Goal: Entertainment & Leisure: Browse casually

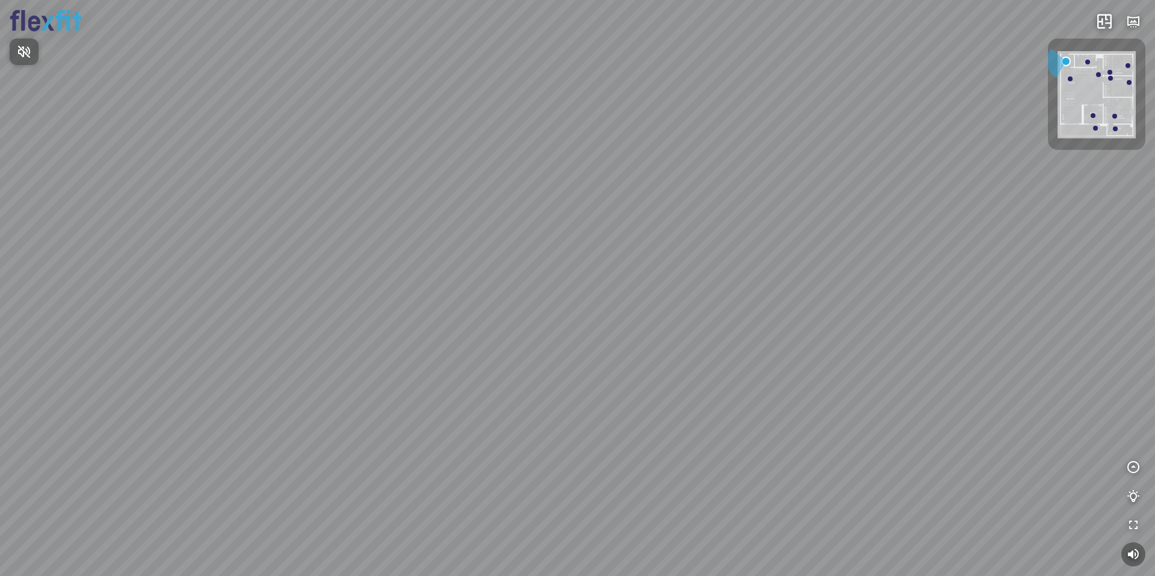
drag, startPoint x: 223, startPoint y: 329, endPoint x: 468, endPoint y: 305, distance: 246.1
click at [422, 303] on div at bounding box center [577, 288] width 1155 height 576
drag, startPoint x: 245, startPoint y: 324, endPoint x: 400, endPoint y: 294, distance: 158.0
click at [399, 294] on div at bounding box center [577, 288] width 1155 height 576
drag, startPoint x: 350, startPoint y: 361, endPoint x: 577, endPoint y: 280, distance: 241.0
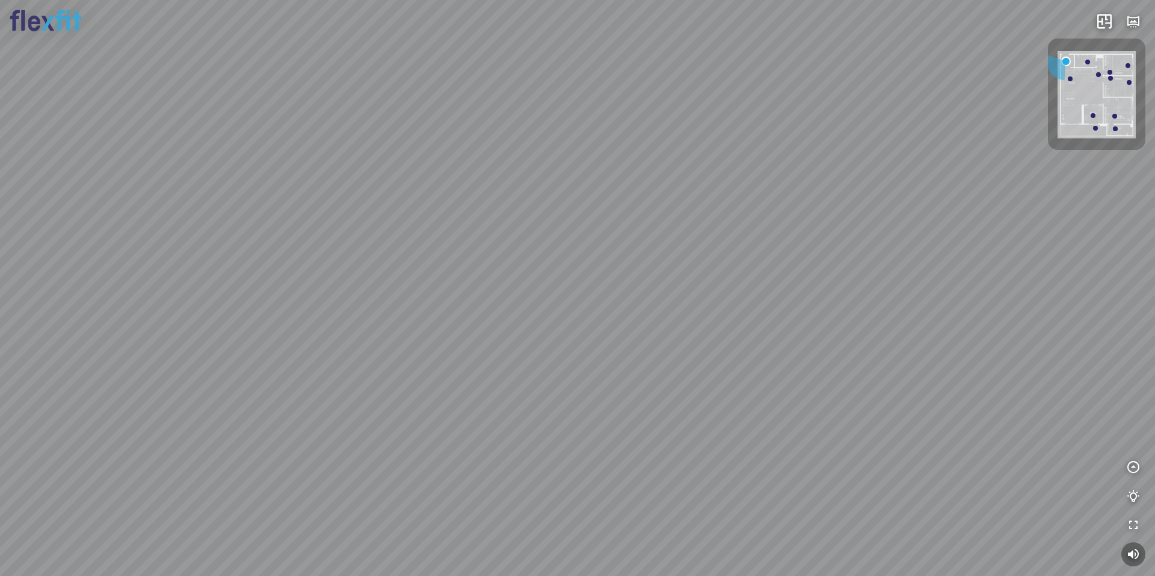
click at [563, 284] on div at bounding box center [577, 288] width 1155 height 576
drag, startPoint x: 444, startPoint y: 347, endPoint x: 500, endPoint y: 360, distance: 57.4
click at [500, 360] on div at bounding box center [577, 288] width 1155 height 576
click at [581, 191] on div at bounding box center [574, 195] width 20 height 20
click at [575, 294] on div at bounding box center [577, 288] width 20 height 20
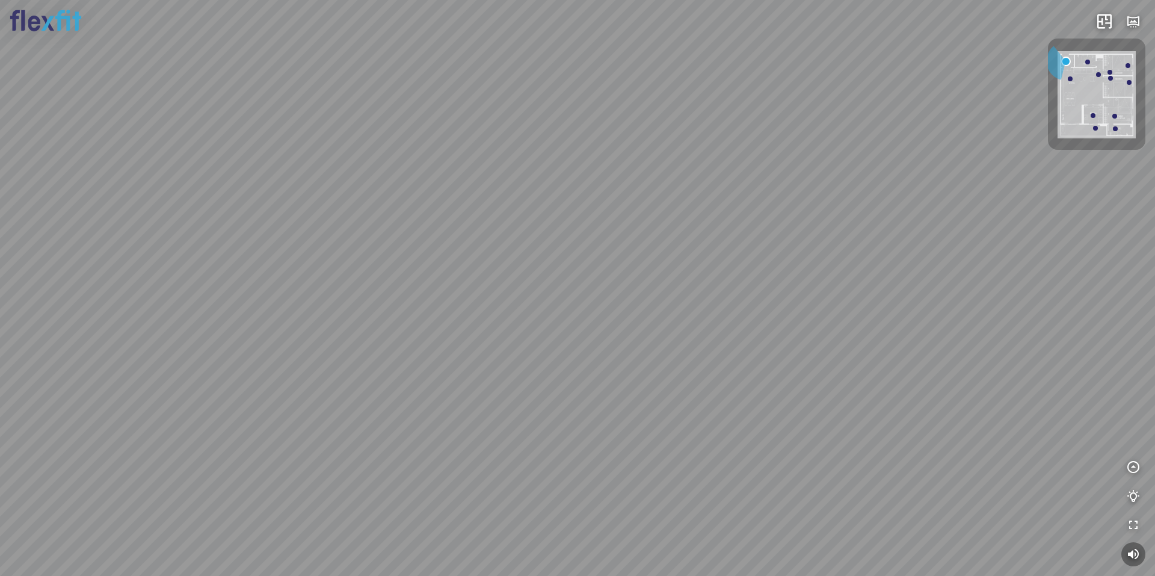
drag, startPoint x: 730, startPoint y: 398, endPoint x: 645, endPoint y: 448, distance: 98.5
click at [645, 448] on div at bounding box center [577, 288] width 1155 height 576
drag, startPoint x: 434, startPoint y: 409, endPoint x: 633, endPoint y: 415, distance: 199.3
click at [633, 415] on div at bounding box center [577, 288] width 1155 height 576
click at [527, 344] on div at bounding box center [527, 347] width 20 height 20
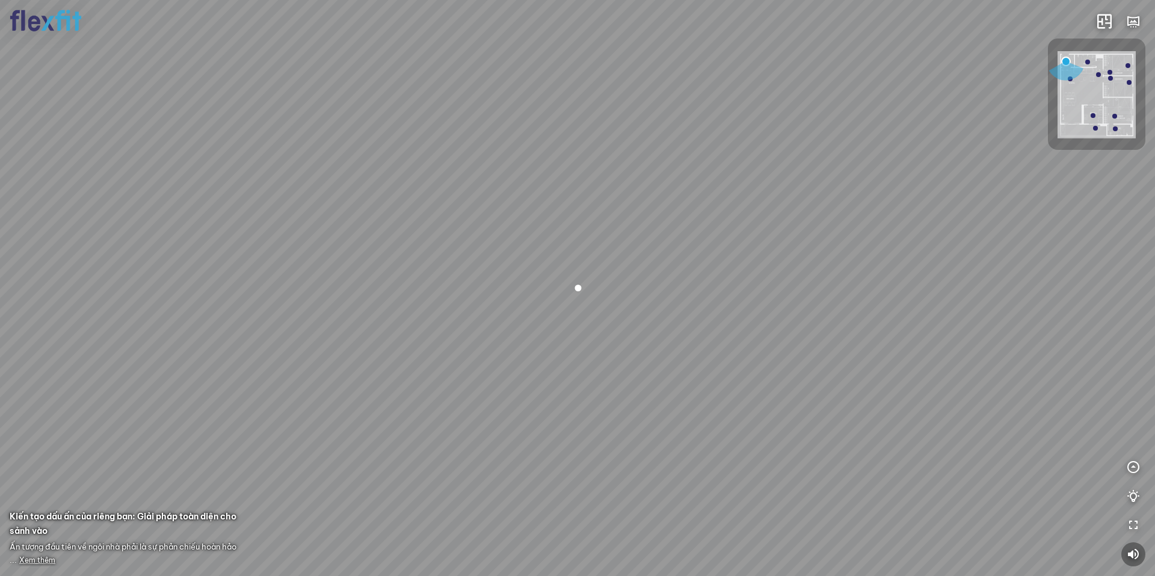
click at [34, 552] on div at bounding box center [577, 288] width 1155 height 576
click at [34, 555] on div at bounding box center [577, 288] width 1155 height 576
click at [36, 560] on span "Xem thêm" at bounding box center [37, 559] width 36 height 9
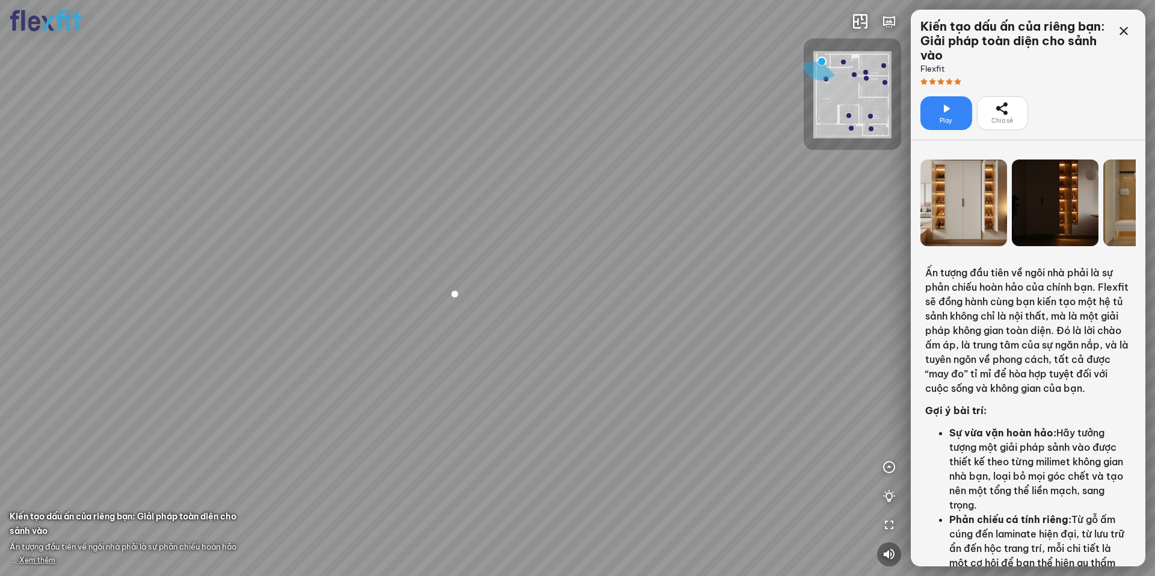
click at [969, 200] on div at bounding box center [964, 202] width 87 height 87
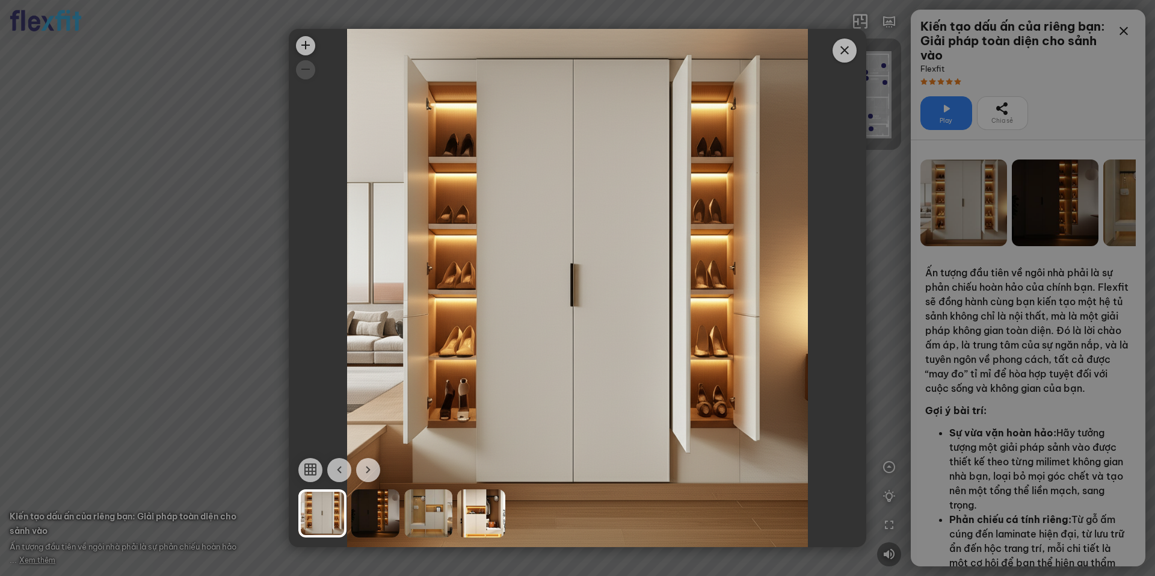
click at [382, 507] on div at bounding box center [375, 513] width 48 height 48
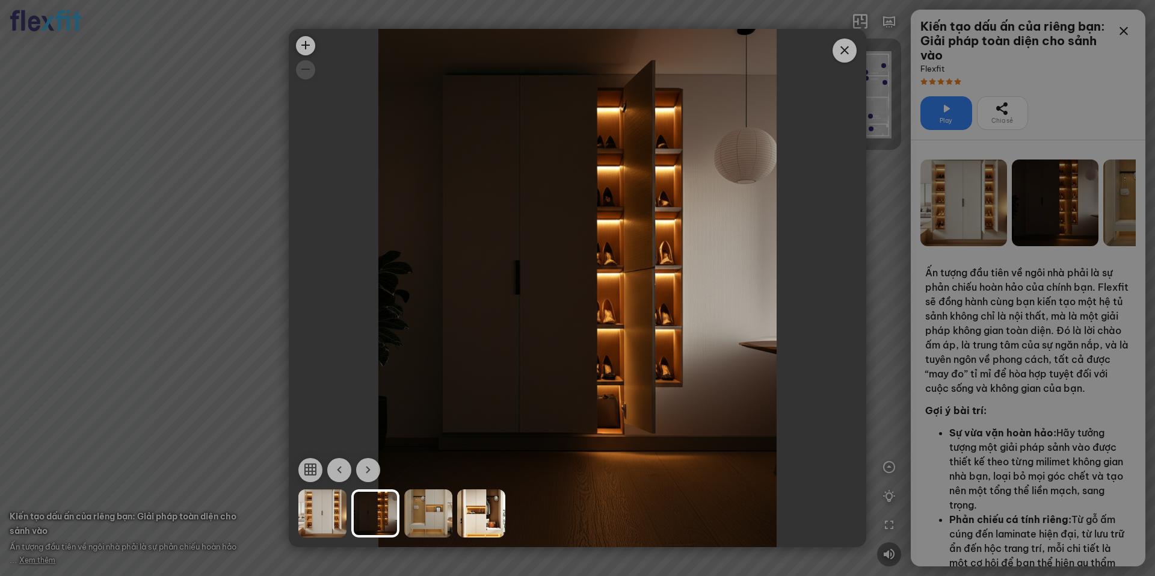
click at [445, 502] on div at bounding box center [428, 513] width 48 height 48
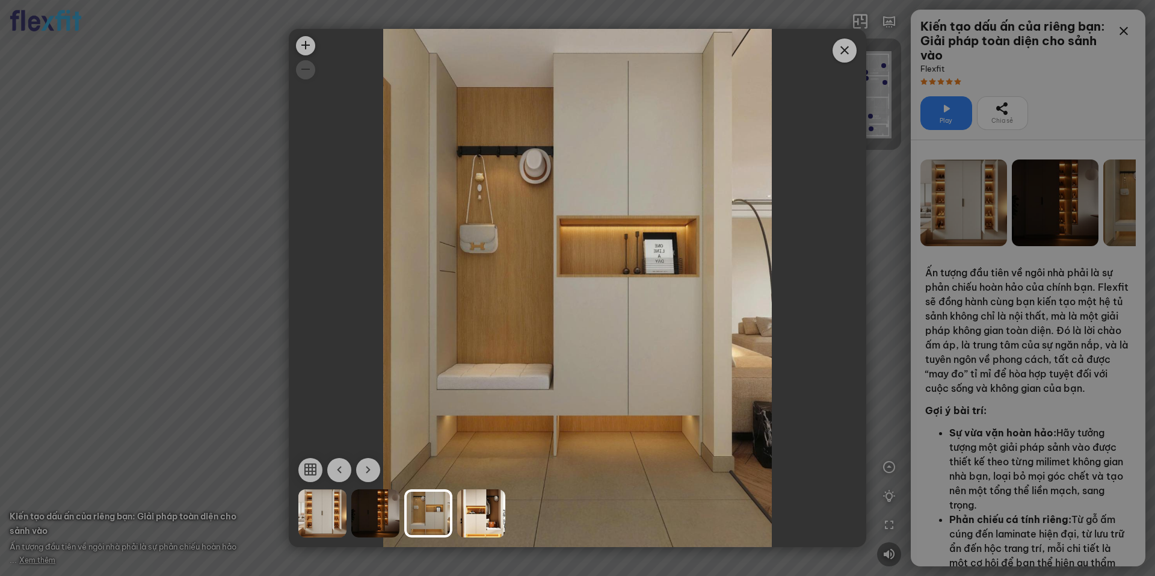
click at [472, 516] on div at bounding box center [481, 513] width 48 height 48
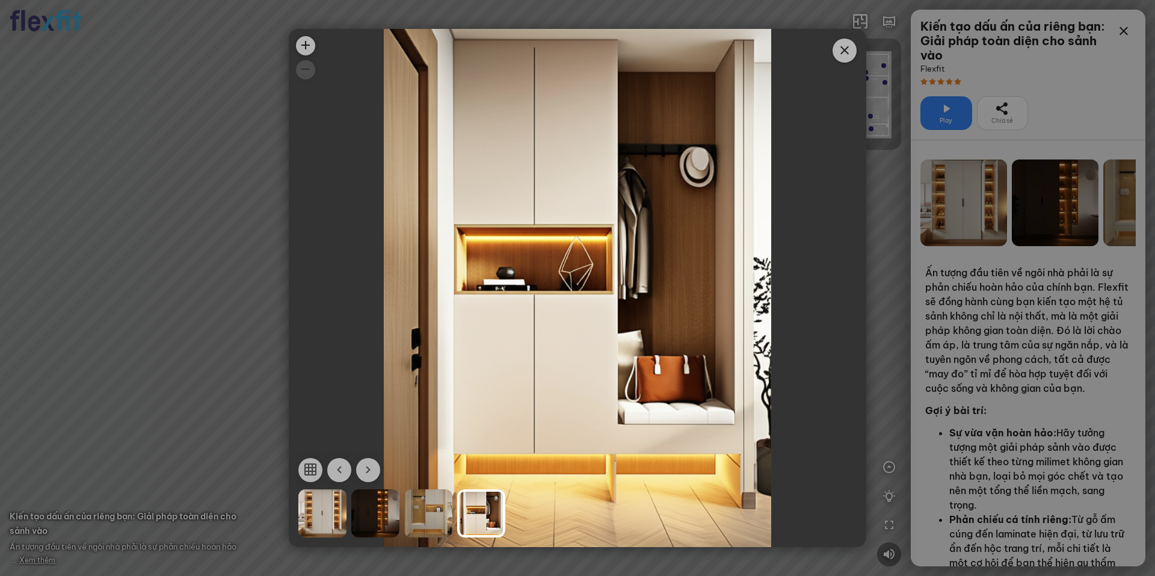
click at [426, 515] on div at bounding box center [428, 513] width 48 height 48
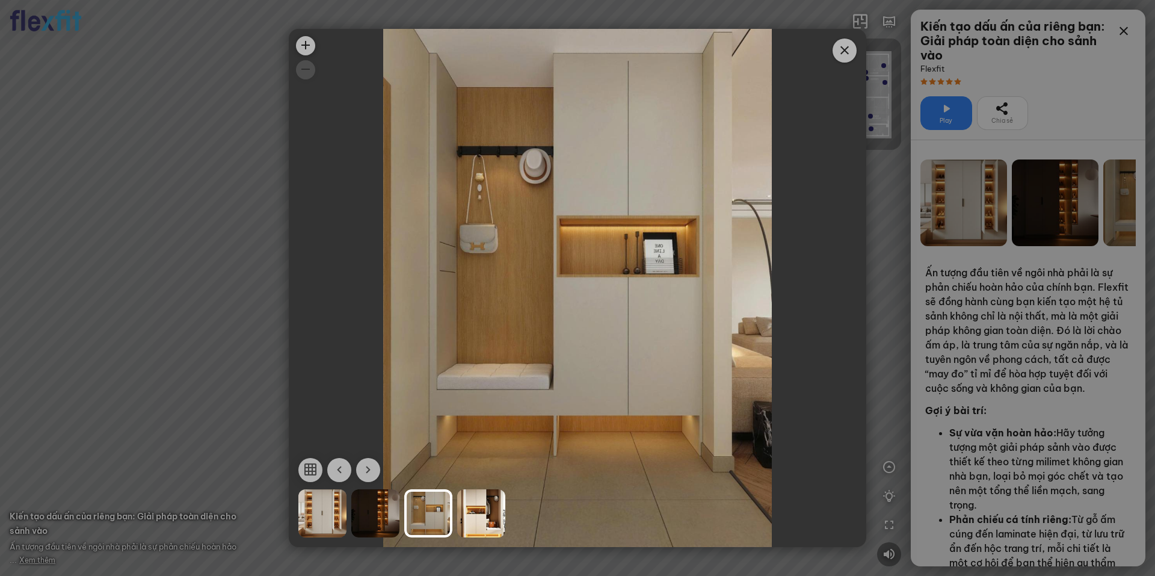
click at [848, 46] on icon "Close" at bounding box center [845, 50] width 14 height 14
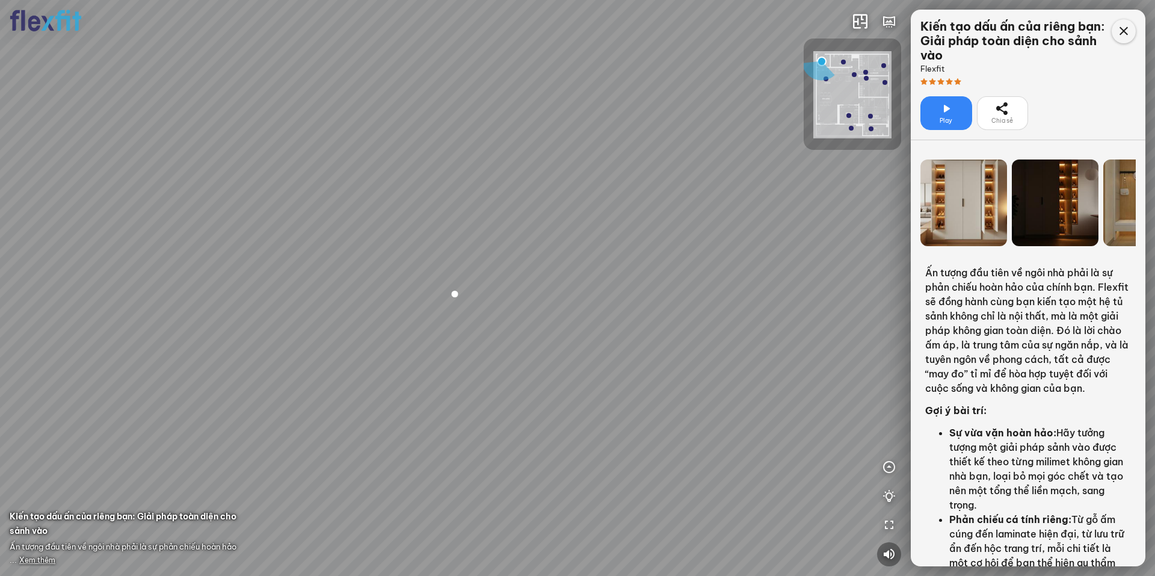
click at [1133, 28] on div at bounding box center [1124, 31] width 24 height 24
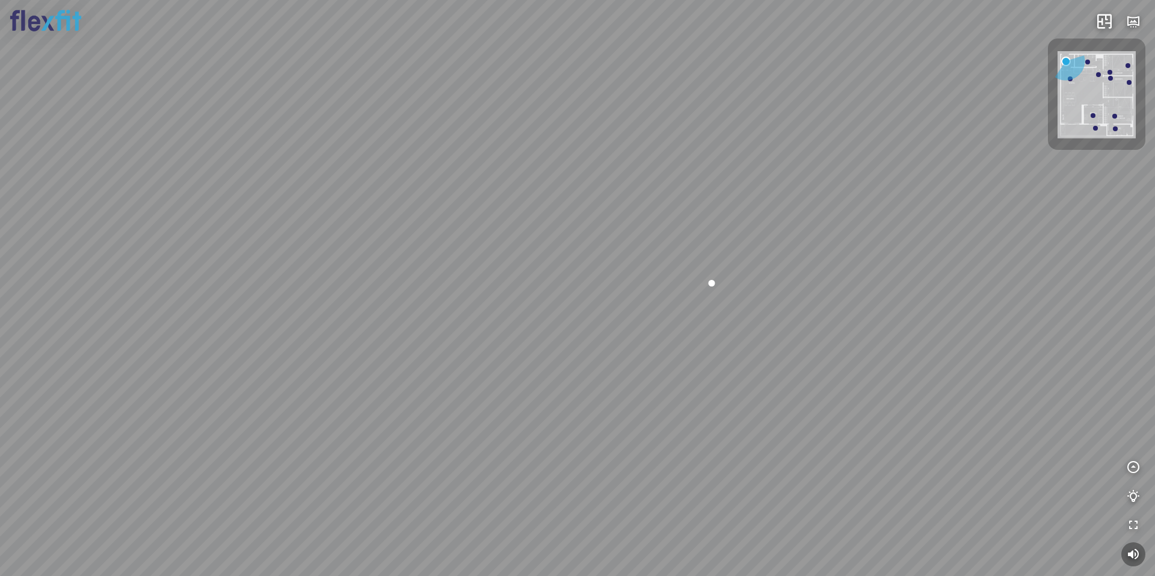
drag, startPoint x: 755, startPoint y: 473, endPoint x: 905, endPoint y: 440, distance: 154.0
click at [905, 440] on div at bounding box center [577, 288] width 1155 height 576
drag, startPoint x: 523, startPoint y: 375, endPoint x: 729, endPoint y: 261, distance: 235.1
click at [729, 261] on div at bounding box center [577, 288] width 1155 height 576
drag, startPoint x: 729, startPoint y: 262, endPoint x: 586, endPoint y: 290, distance: 146.6
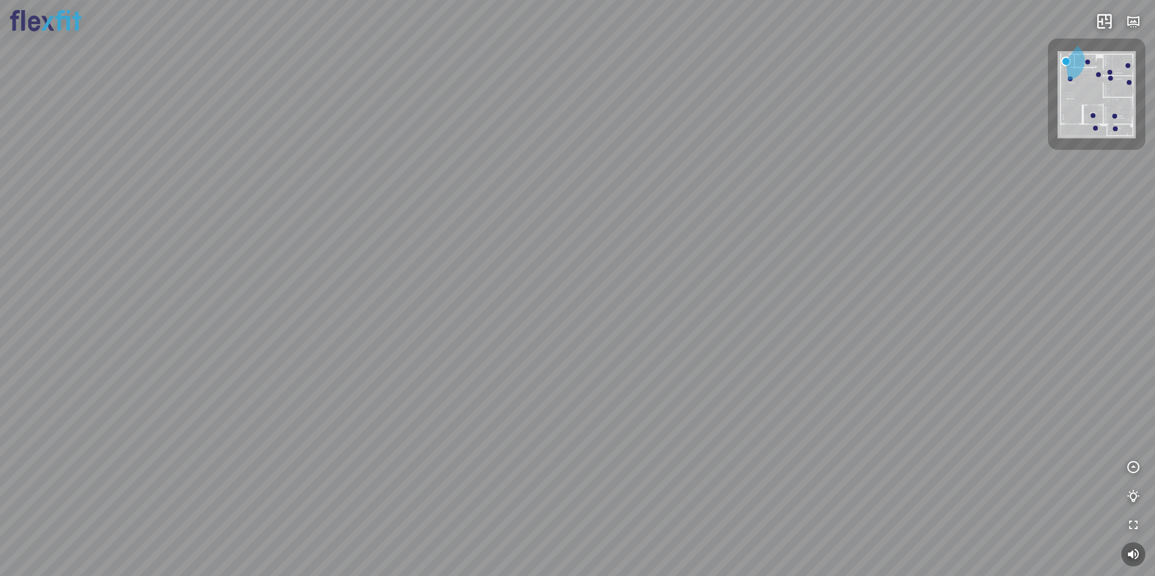
click at [584, 248] on div at bounding box center [577, 288] width 1155 height 576
drag, startPoint x: 478, startPoint y: 302, endPoint x: 442, endPoint y: 322, distance: 41.7
drag, startPoint x: 625, startPoint y: 188, endPoint x: 482, endPoint y: 317, distance: 191.8
click at [513, 297] on div at bounding box center [577, 288] width 1155 height 576
click at [603, 308] on div at bounding box center [577, 288] width 1155 height 576
